Goal: Information Seeking & Learning: Learn about a topic

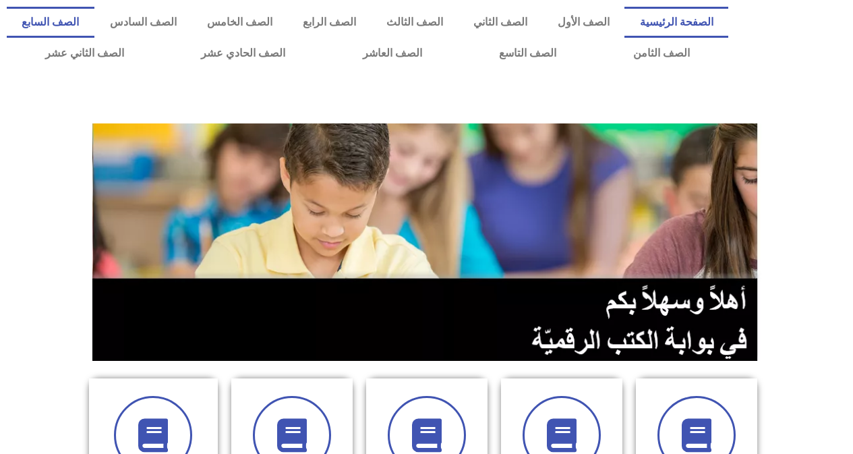
click at [94, 22] on link "الصف السابع" at bounding box center [51, 22] width 88 height 31
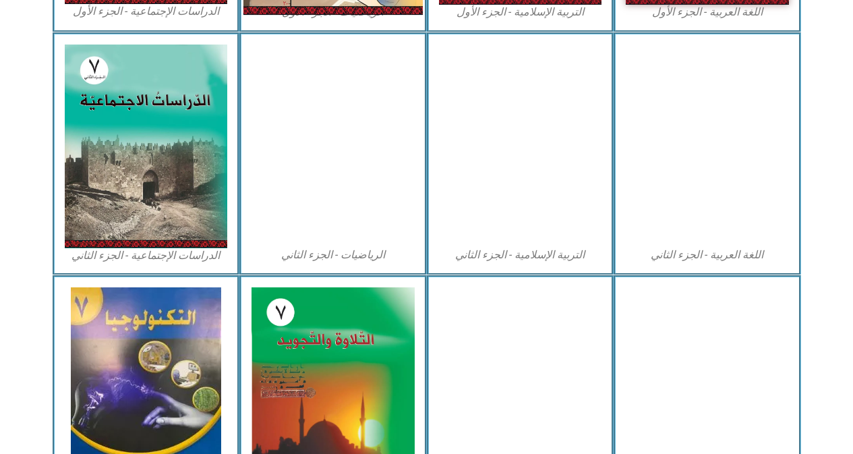
scroll to position [742, 0]
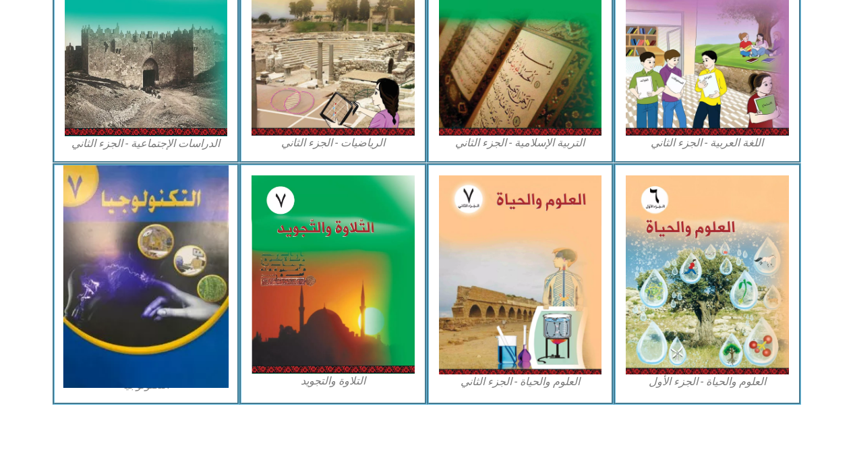
click at [164, 265] on img at bounding box center [145, 276] width 165 height 223
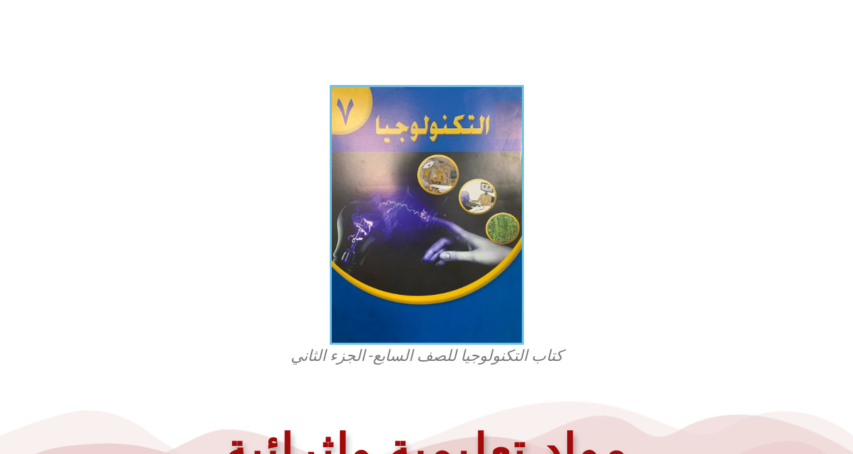
scroll to position [405, 0]
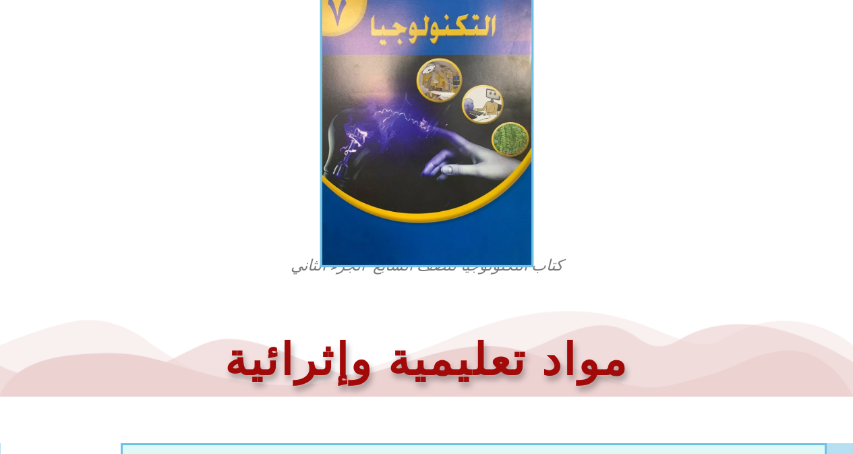
click at [412, 170] on img at bounding box center [427, 125] width 214 height 286
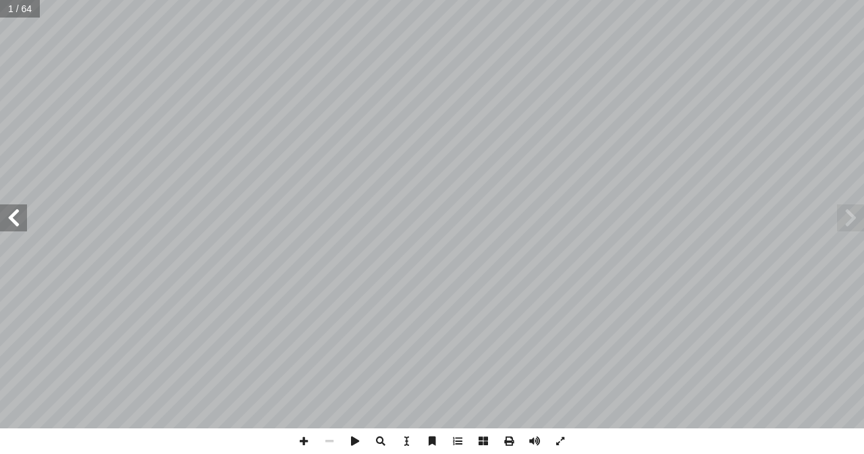
click at [22, 225] on span at bounding box center [13, 217] width 27 height 27
click at [7, 207] on span at bounding box center [13, 217] width 27 height 27
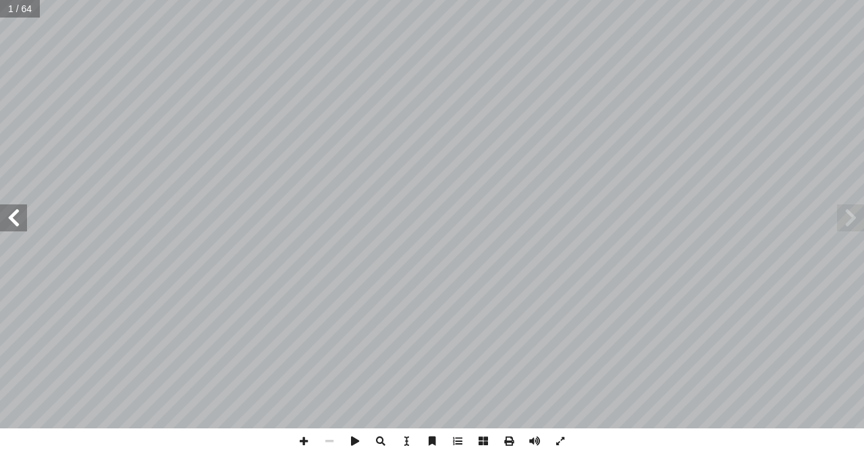
click at [7, 207] on span at bounding box center [13, 217] width 27 height 27
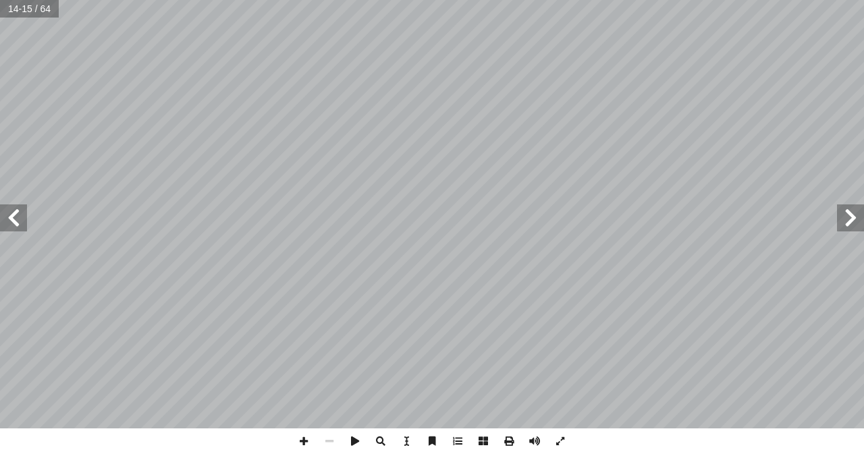
click at [7, 207] on span at bounding box center [13, 217] width 27 height 27
click at [13, 218] on span at bounding box center [13, 217] width 27 height 27
click at [851, 221] on span at bounding box center [850, 217] width 27 height 27
